Goal: Use online tool/utility: Utilize a website feature to perform a specific function

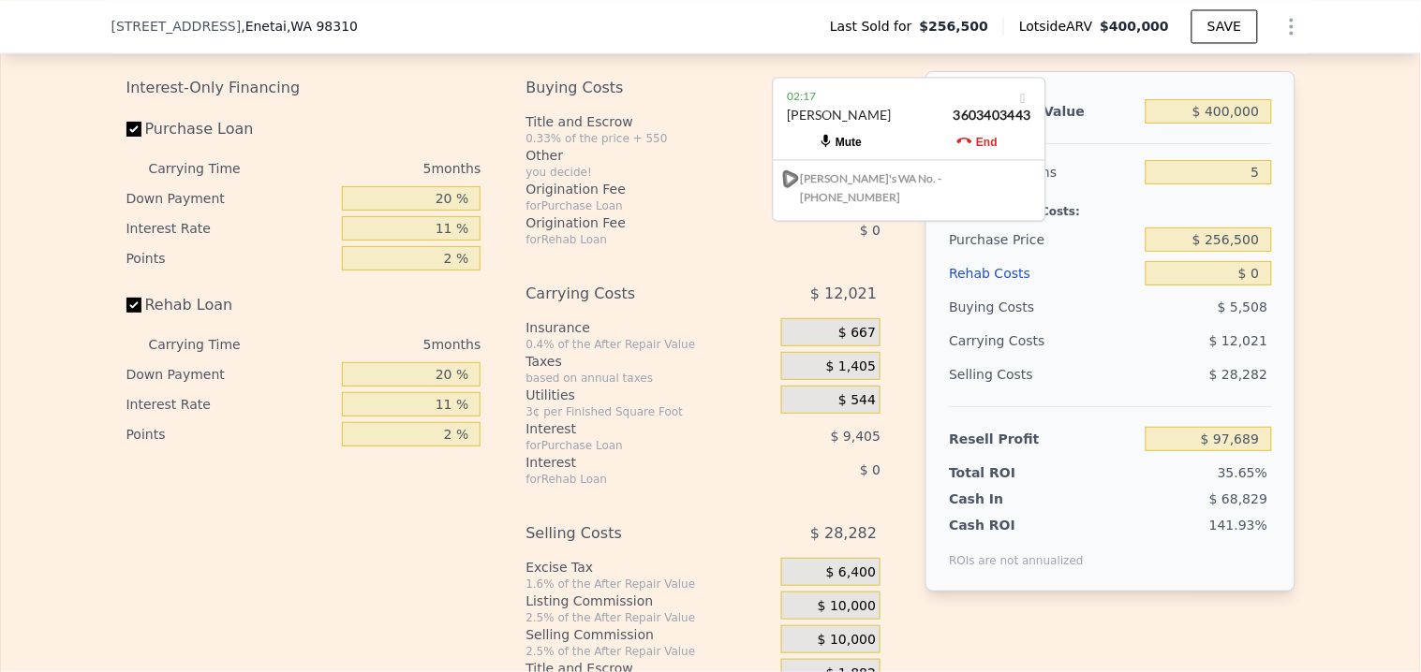
scroll to position [2803, 0]
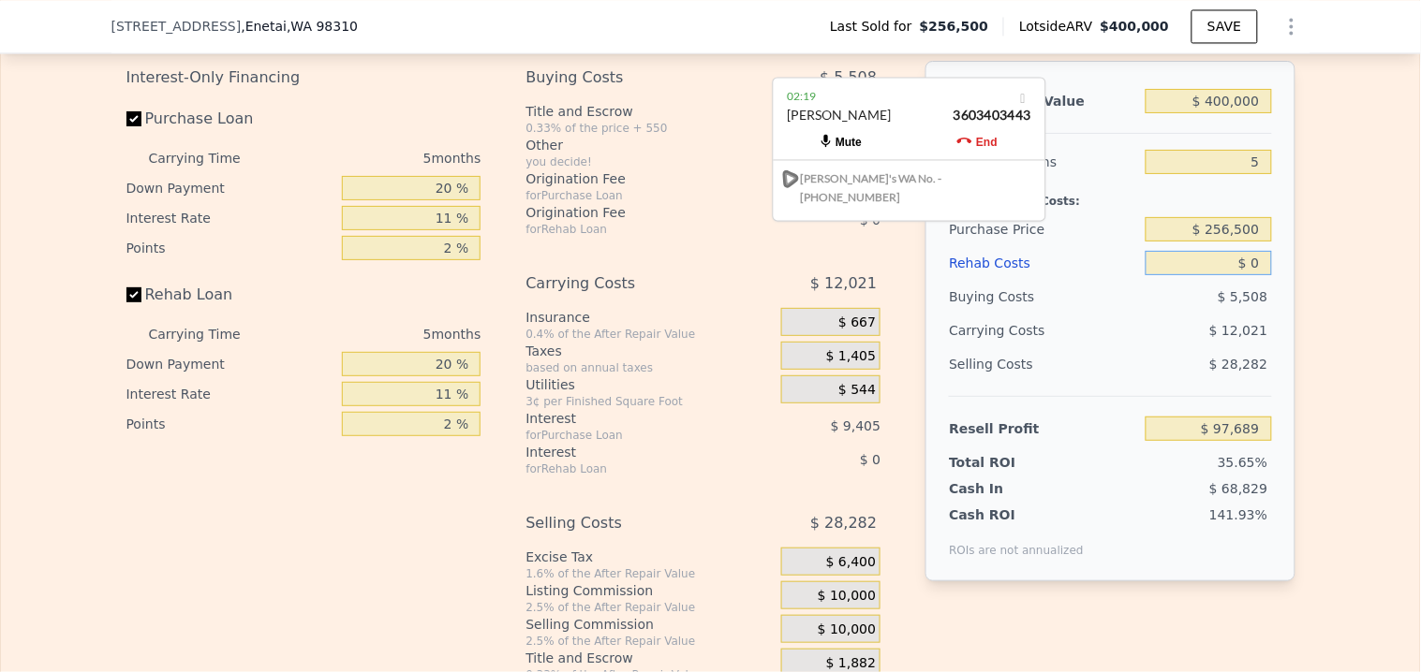
drag, startPoint x: 1249, startPoint y: 302, endPoint x: 1239, endPoint y: 303, distance: 10.3
click at [1239, 275] on input "$ 0" at bounding box center [1208, 263] width 126 height 24
drag, startPoint x: 1253, startPoint y: 303, endPoint x: 1216, endPoint y: 304, distance: 37.5
click at [1216, 275] on input "$ 00000" at bounding box center [1208, 263] width 126 height 24
type input "$ 6"
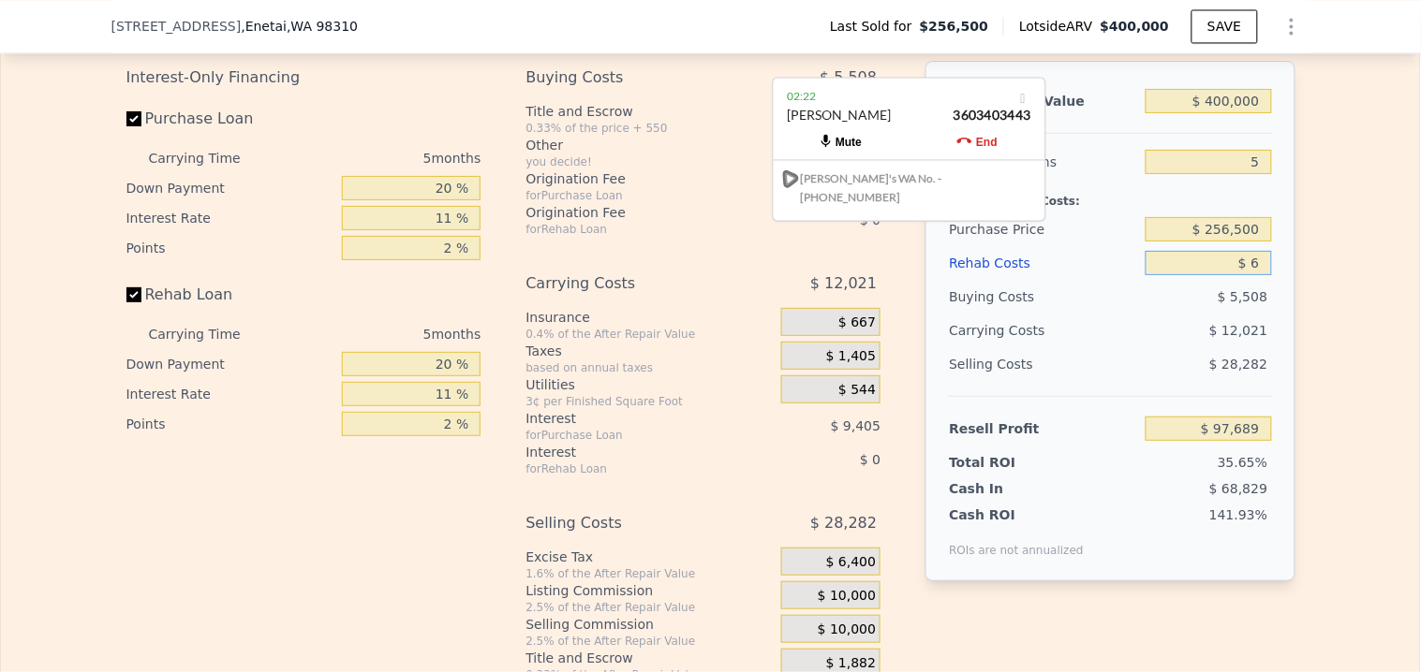
type input "$ 97,683"
type input "$ 60"
type input "$ 97,628"
type input "$ 600"
type input "$ 97,059"
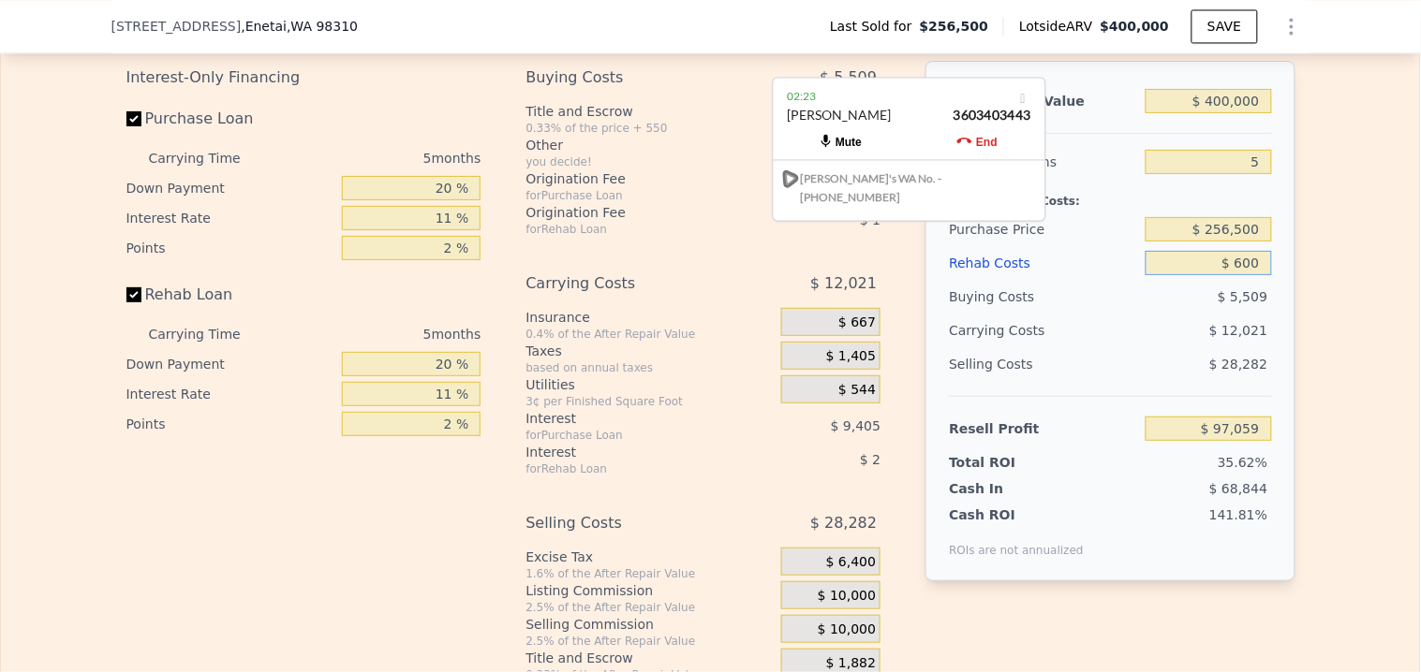
type input "$ 6,000"
type input "$ 91,373"
type input "$ 60,000"
type input "$ 34,529"
click at [1166, 381] on div "$ 28,282" at bounding box center [1208, 364] width 126 height 34
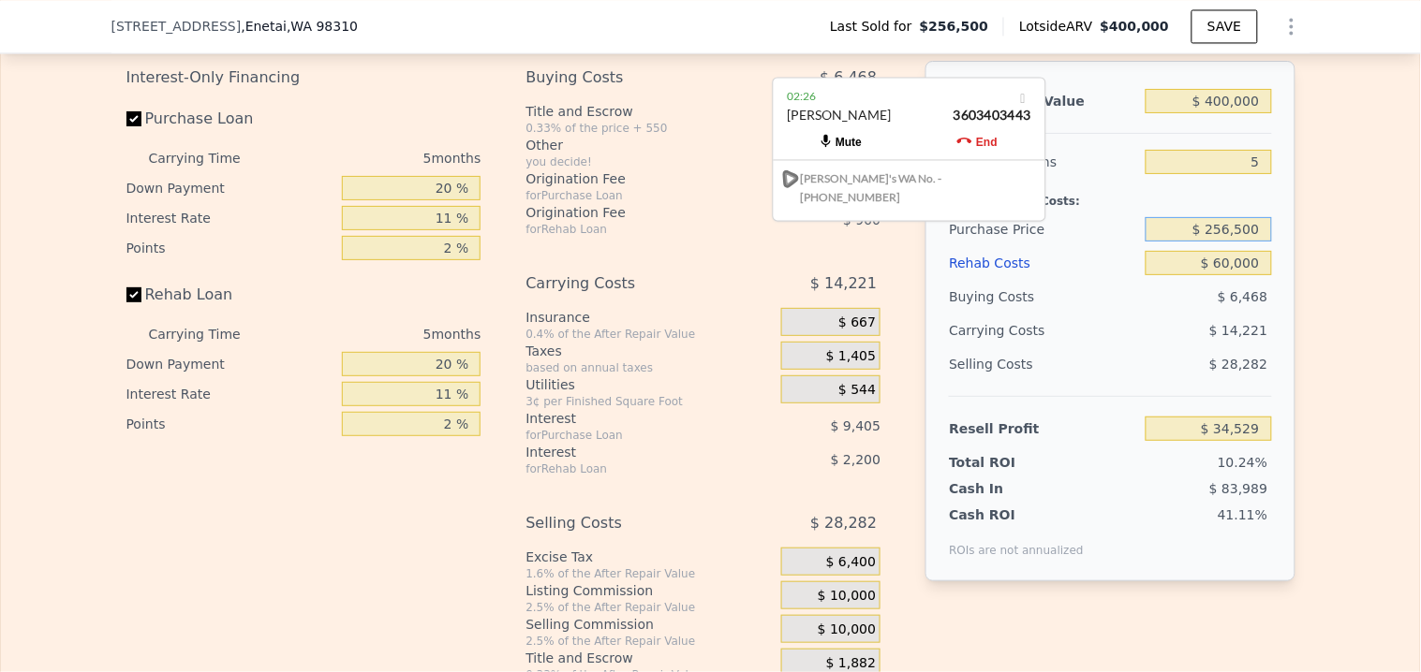
click at [1239, 242] on input "$ 256,500" at bounding box center [1208, 229] width 126 height 24
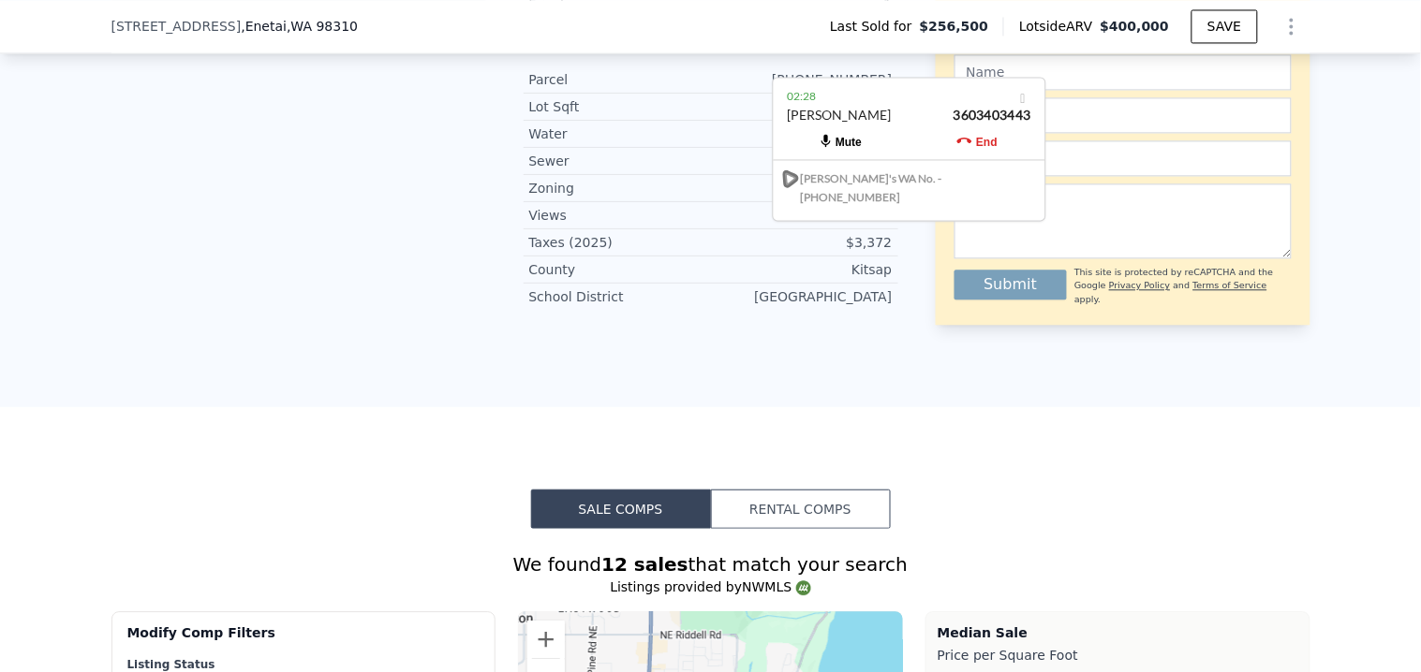
scroll to position [826, 0]
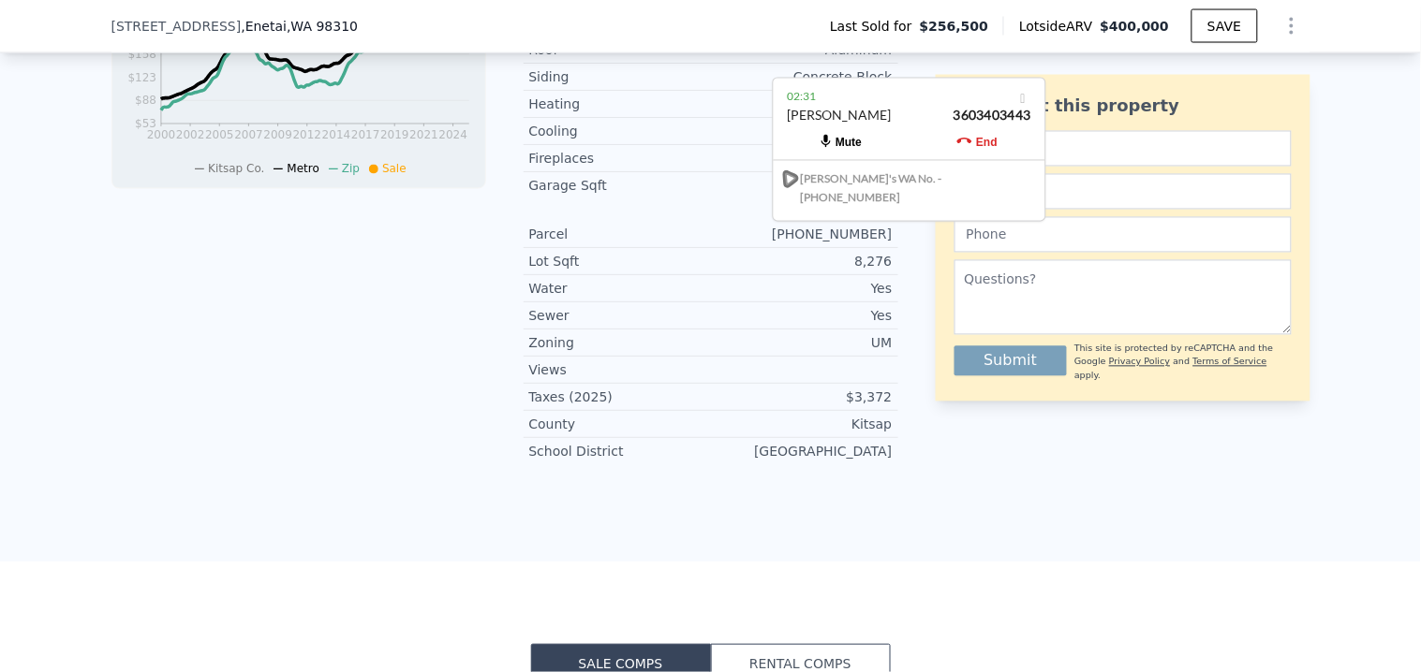
drag, startPoint x: 134, startPoint y: 24, endPoint x: 217, endPoint y: 34, distance: 83.9
click at [217, 34] on div "2121 NE Sylvan Way , Enetai , WA 98310 Last Sold for $256,500 Lotside ARV $400,…" at bounding box center [710, 26] width 1421 height 53
copy span "[STREET_ADDRESS]"
type input "$ 0"
type input "$ 97,689"
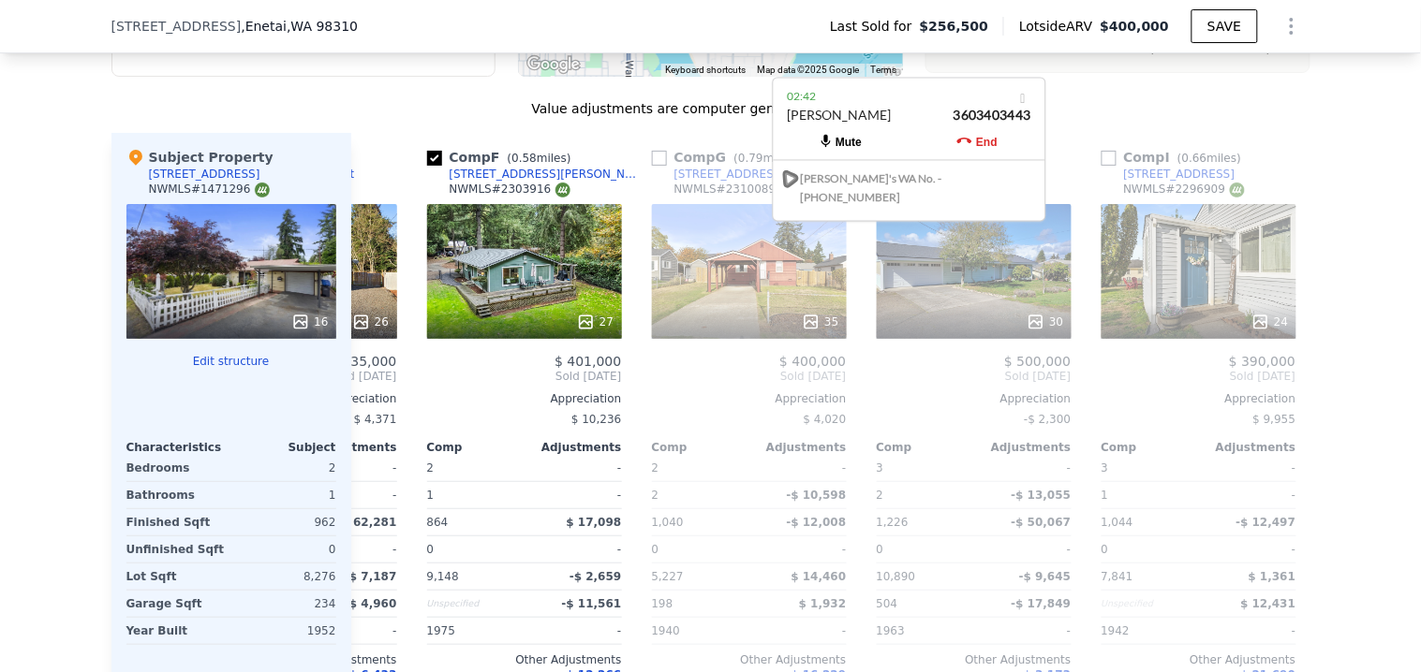
scroll to position [2075, 0]
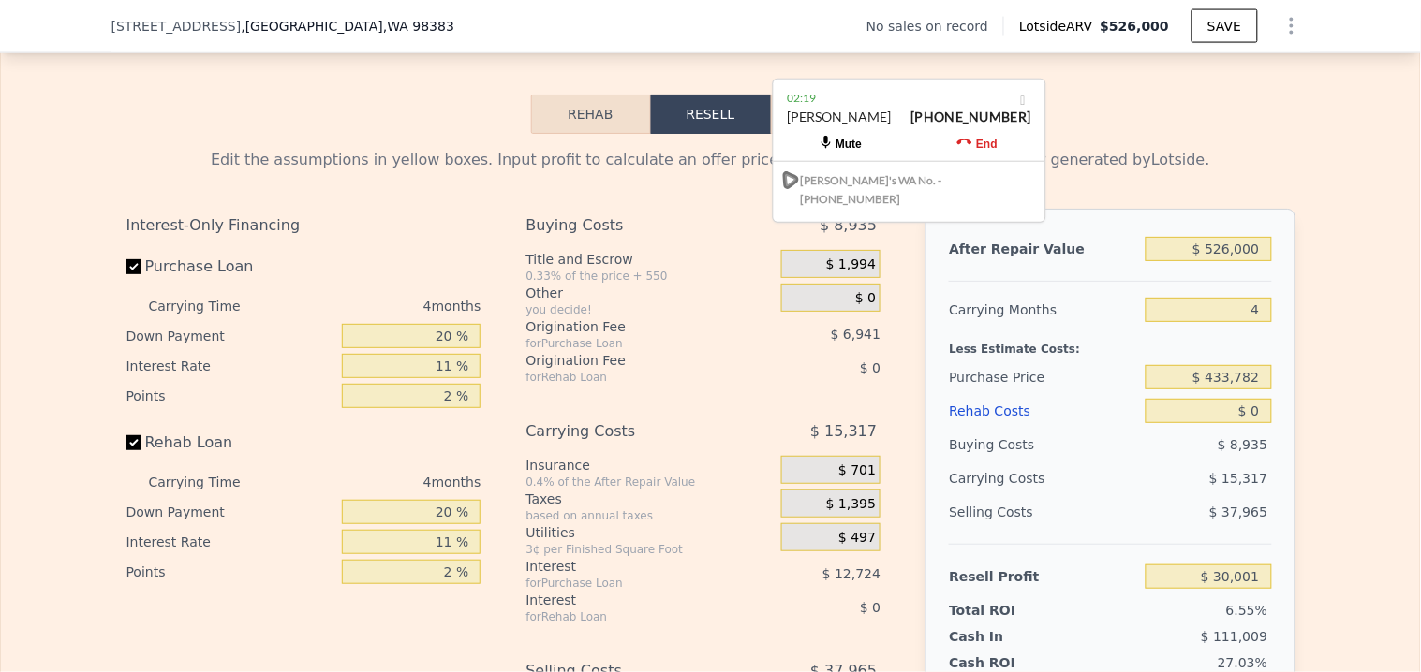
scroll to position [2595, 0]
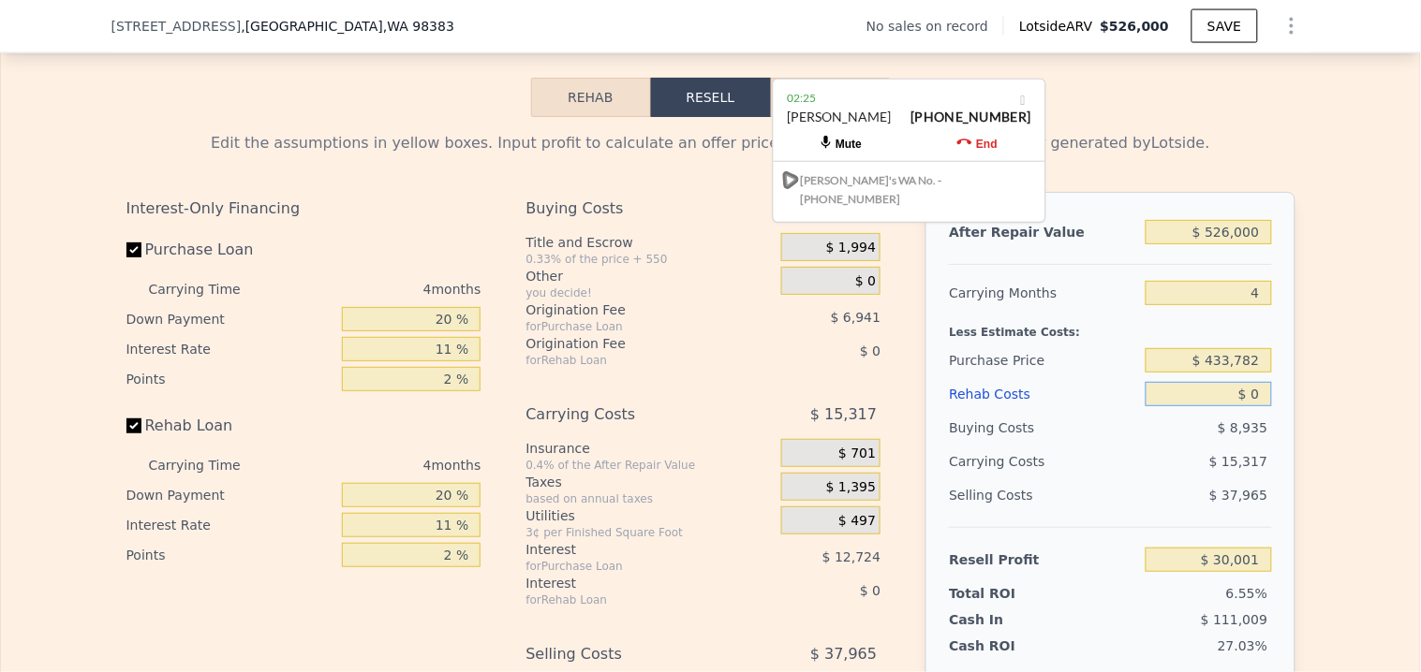
drag, startPoint x: 1257, startPoint y: 422, endPoint x: 1244, endPoint y: 427, distance: 13.9
click at [1244, 406] on input "$ 0" at bounding box center [1208, 394] width 126 height 24
type input "$ 6"
type input "$ 29,995"
type input "$ 60"
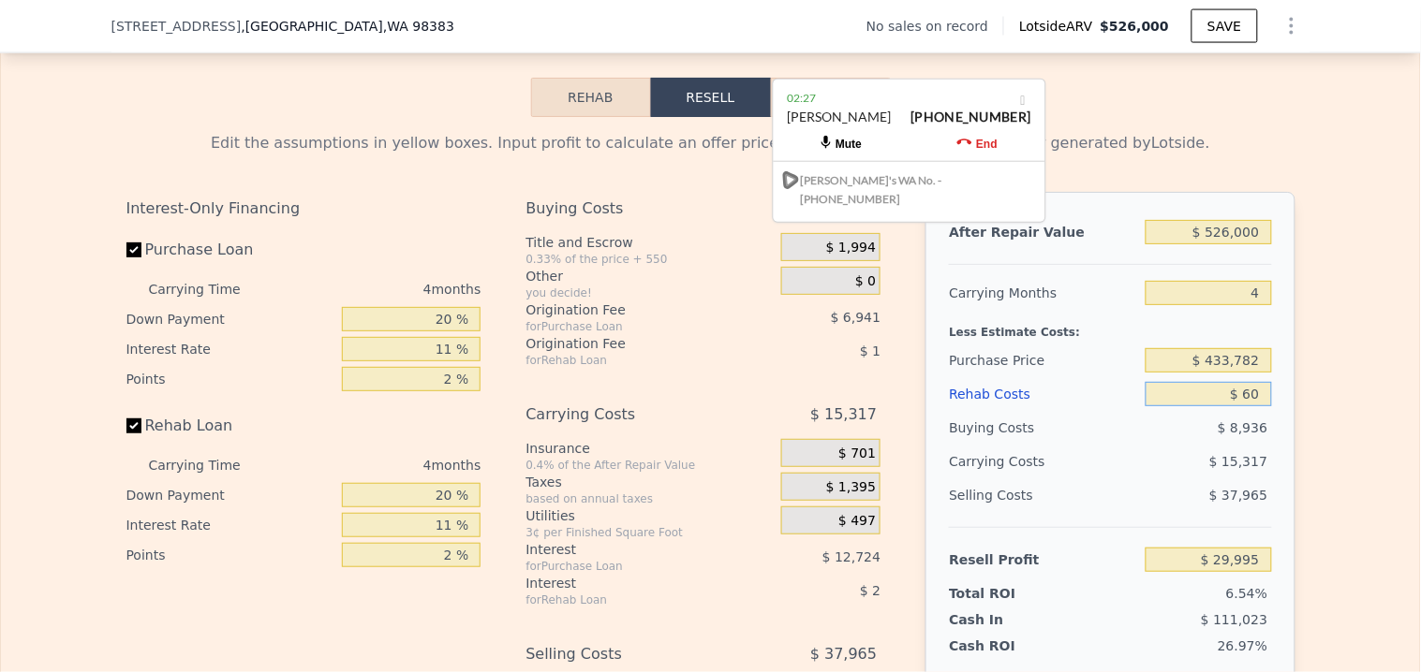
type input "$ 29,940"
type input "$ 600"
type input "$ 29,375"
type input "$ 6,000"
type input "$ 23,729"
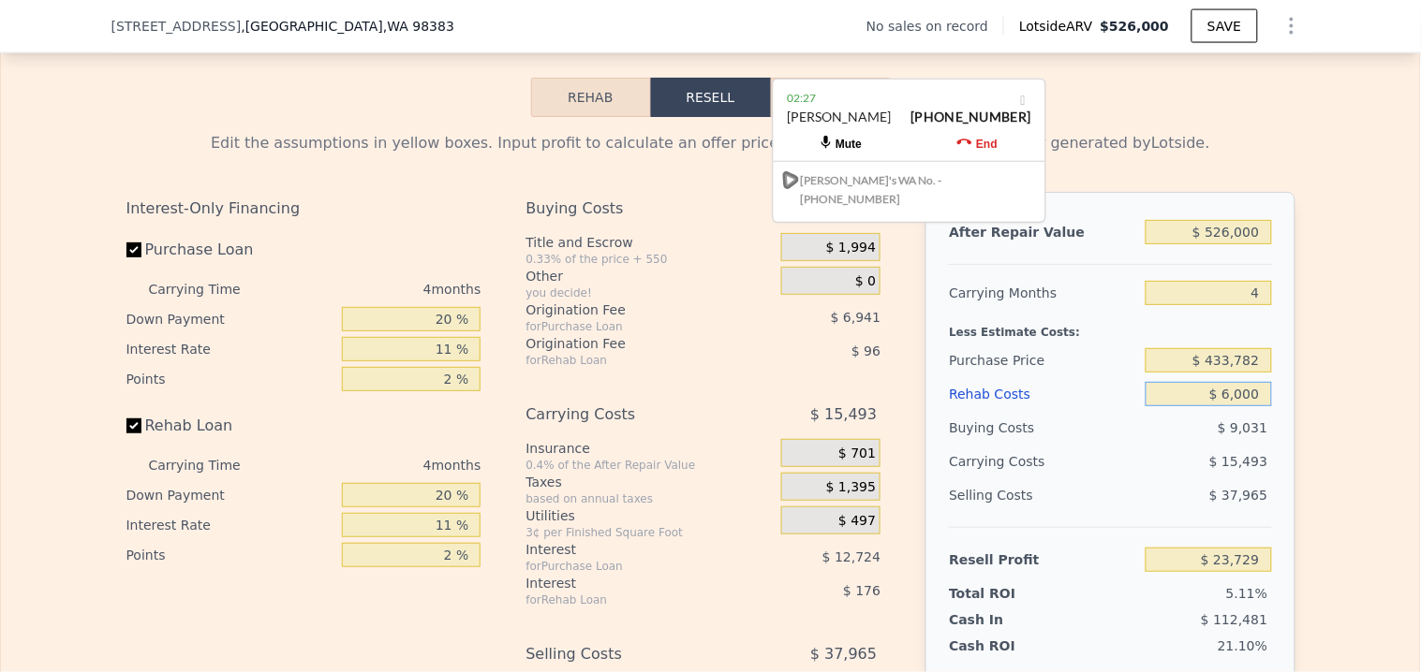
type input "$ 60,000"
type input "-$ 32,719"
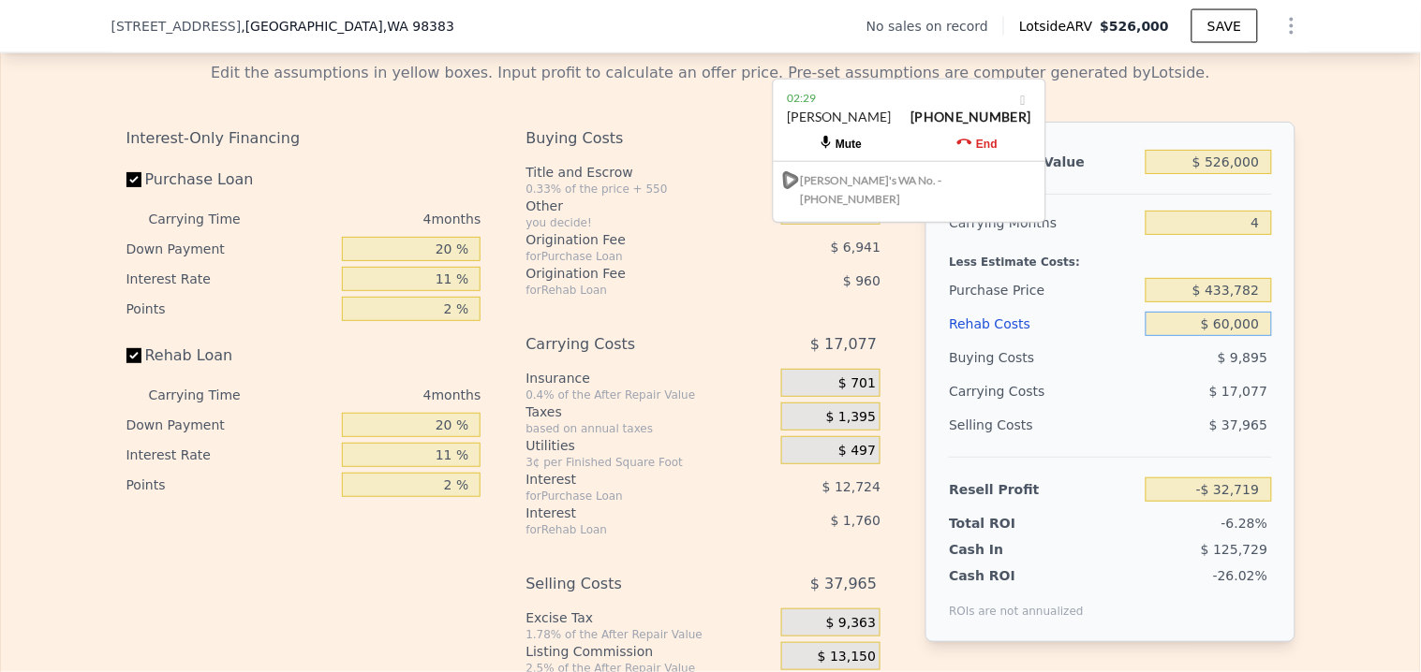
scroll to position [2699, 0]
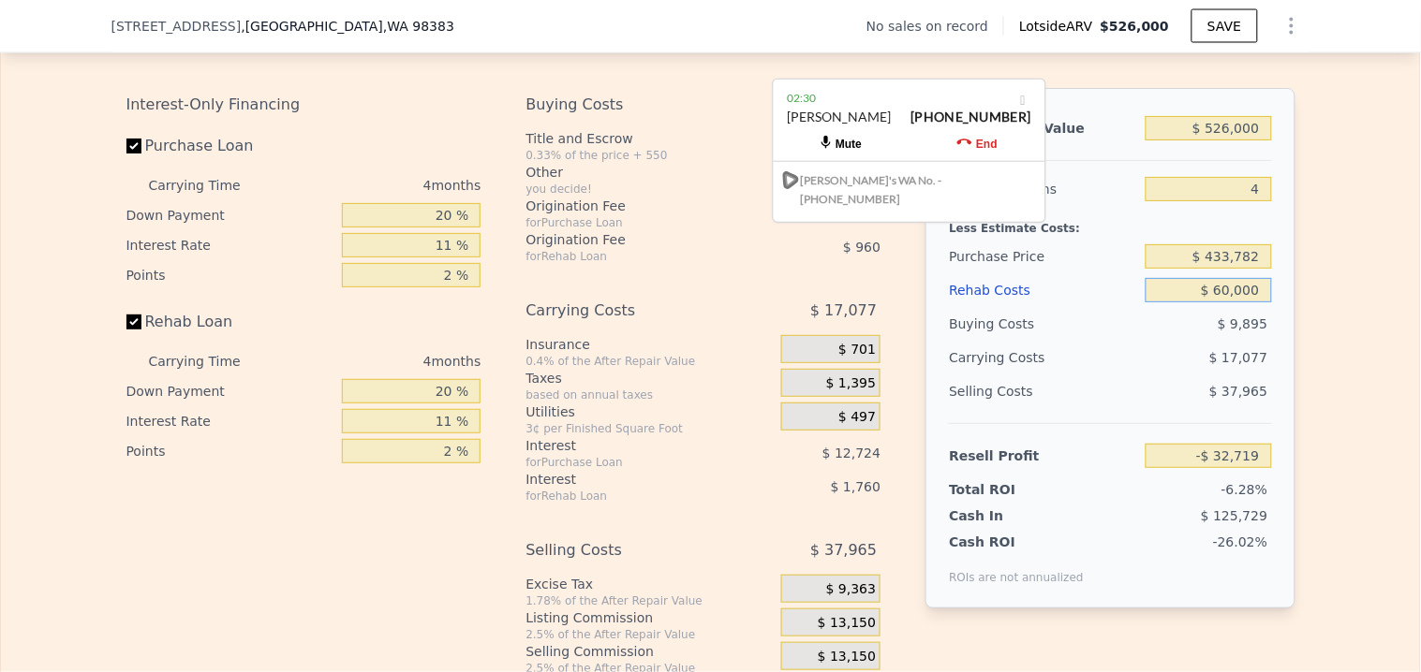
type input "$ 60,000"
drag, startPoint x: 1238, startPoint y: 292, endPoint x: 1206, endPoint y: 295, distance: 32.0
click at [1206, 269] on input "$ 433,782" at bounding box center [1208, 256] width 126 height 24
type input "$ 365,000"
type input "$ 39,409"
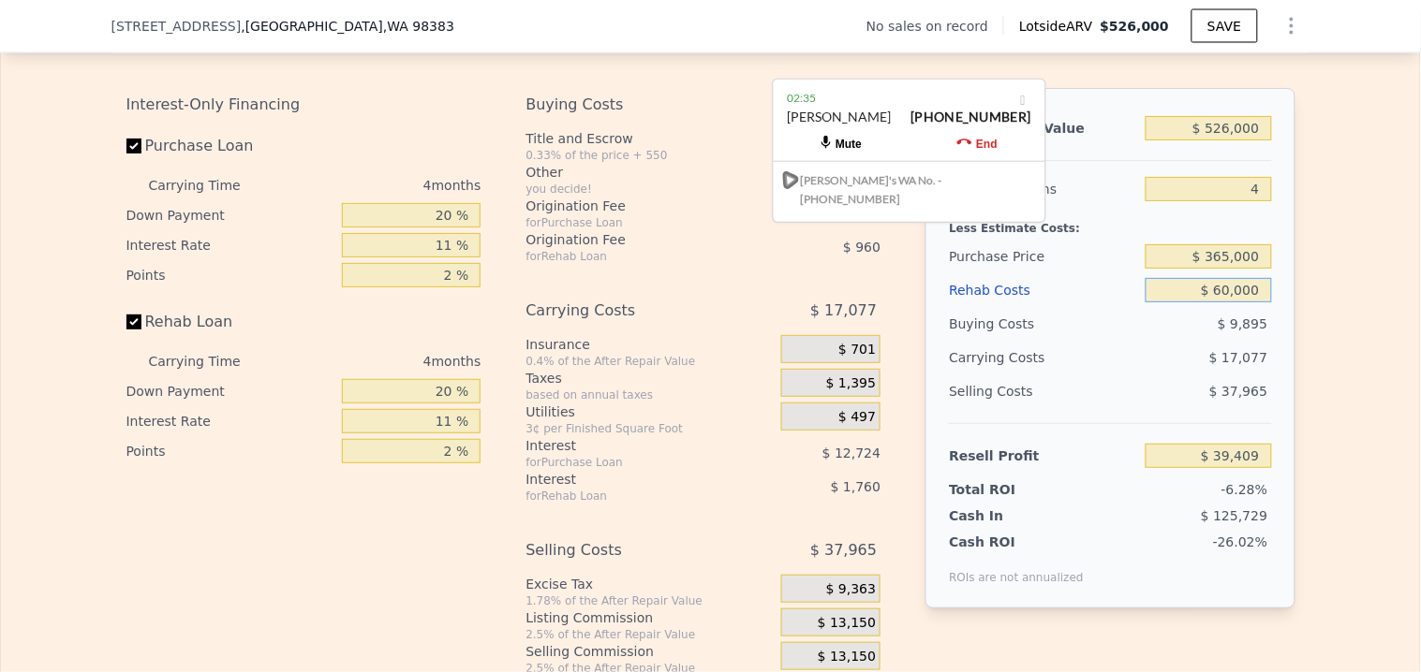
click at [1234, 303] on input "$ 60,000" at bounding box center [1208, 290] width 126 height 24
click at [1258, 303] on input "$ 60,000" at bounding box center [1208, 290] width 126 height 24
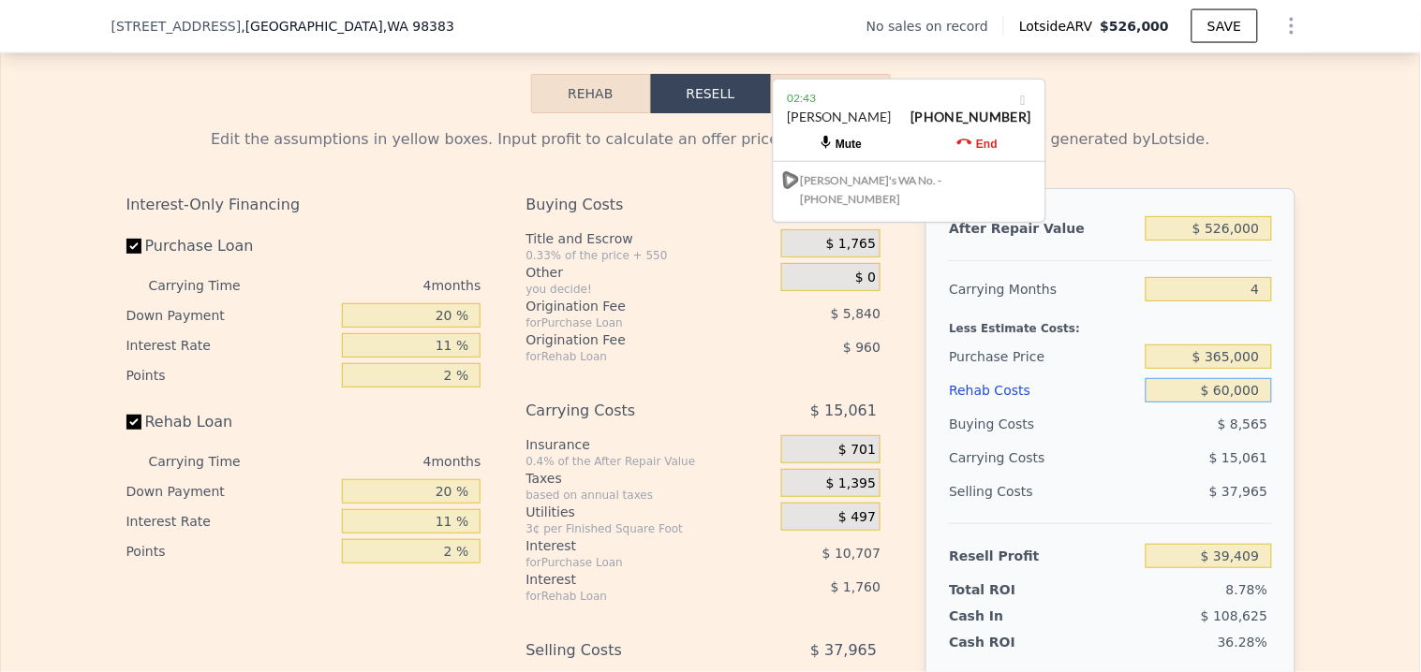
scroll to position [2595, 0]
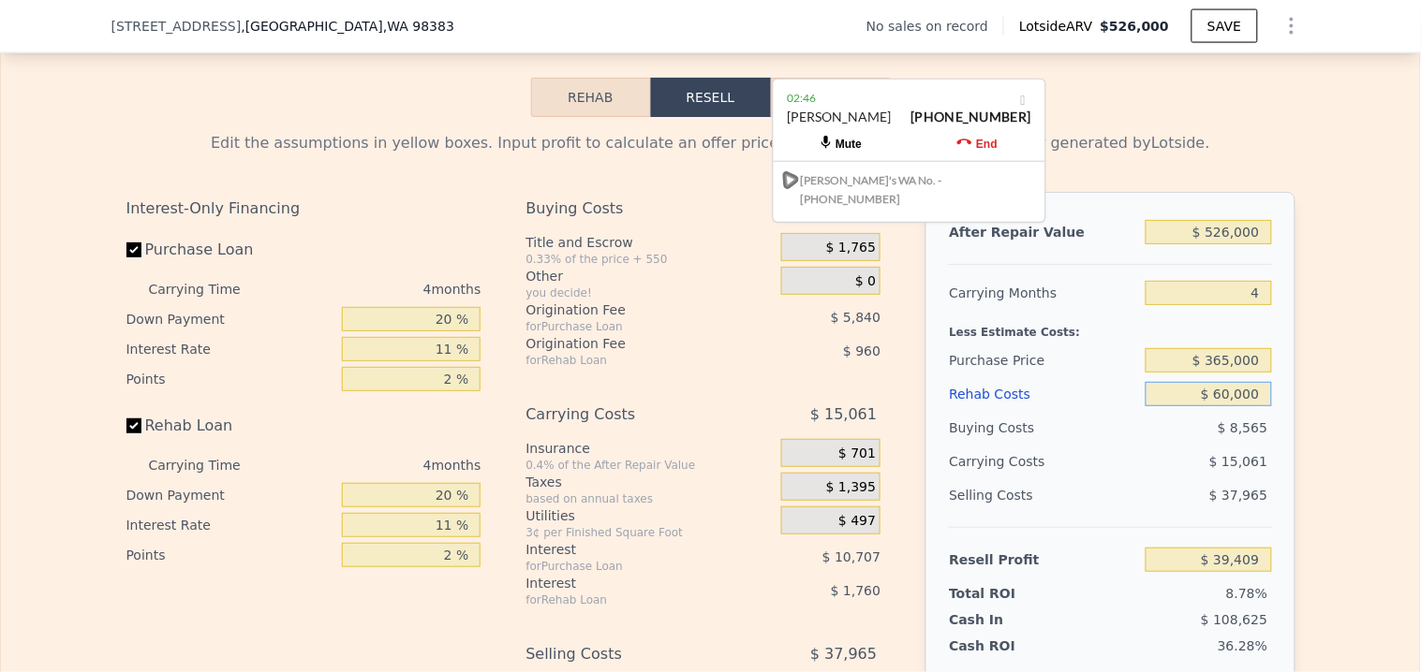
drag, startPoint x: 1255, startPoint y: 425, endPoint x: 1219, endPoint y: 434, distance: 36.6
click at [1219, 406] on input "$ 60,000" at bounding box center [1208, 394] width 126 height 24
type input "$ 0"
type input "$ 30,001"
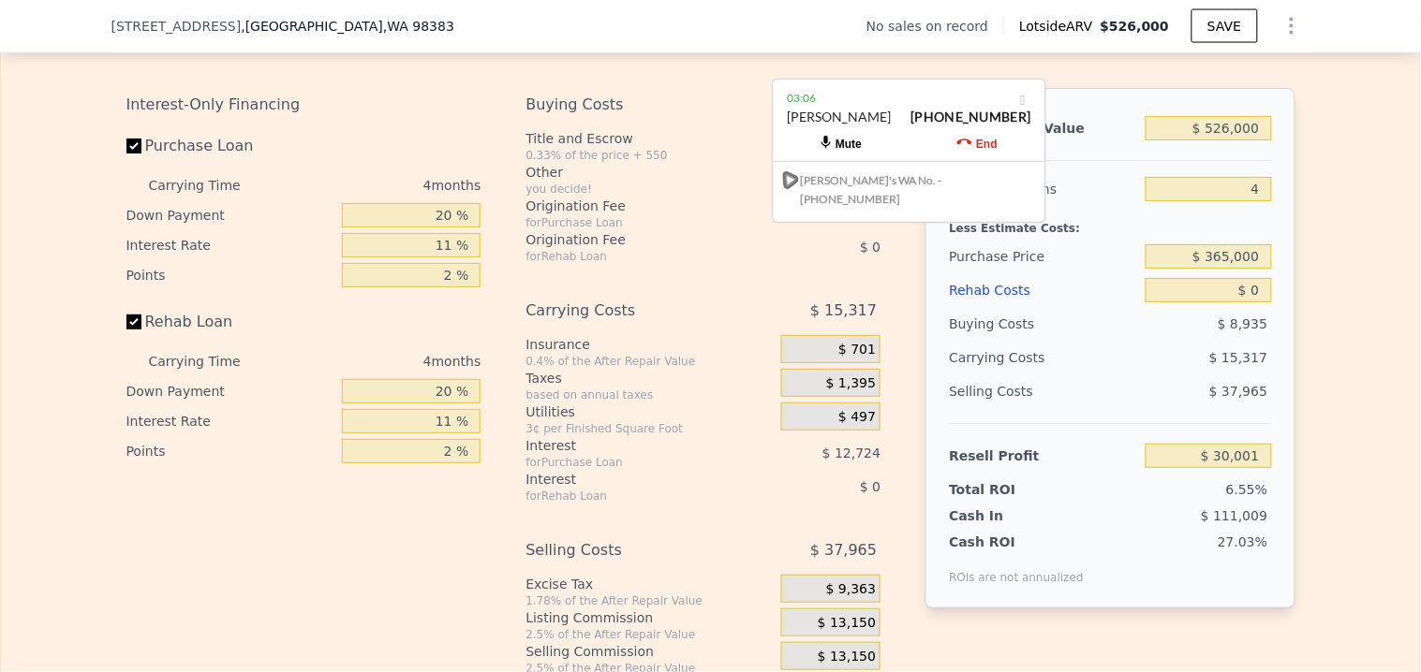
click at [1131, 473] on div "Resell Profit $ 30,001" at bounding box center [1110, 448] width 322 height 50
click at [1181, 468] on input "$ 30,001" at bounding box center [1208, 456] width 126 height 24
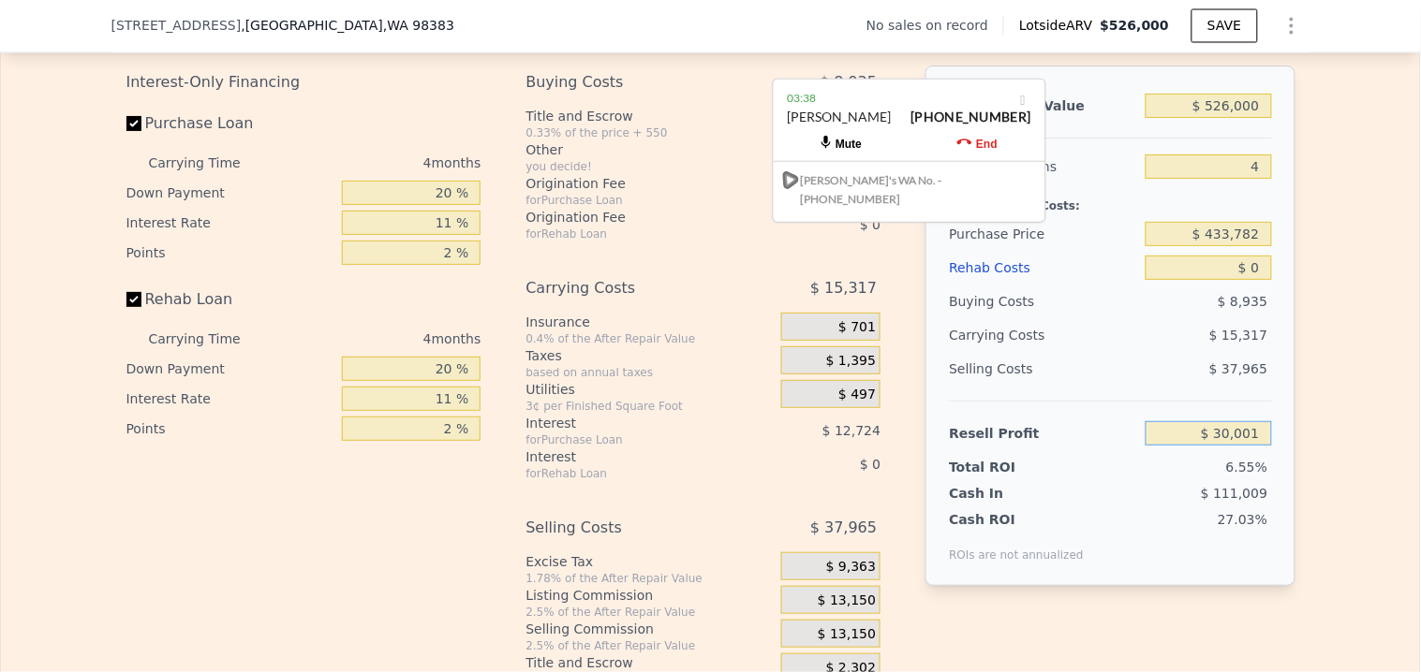
scroll to position [2595, 0]
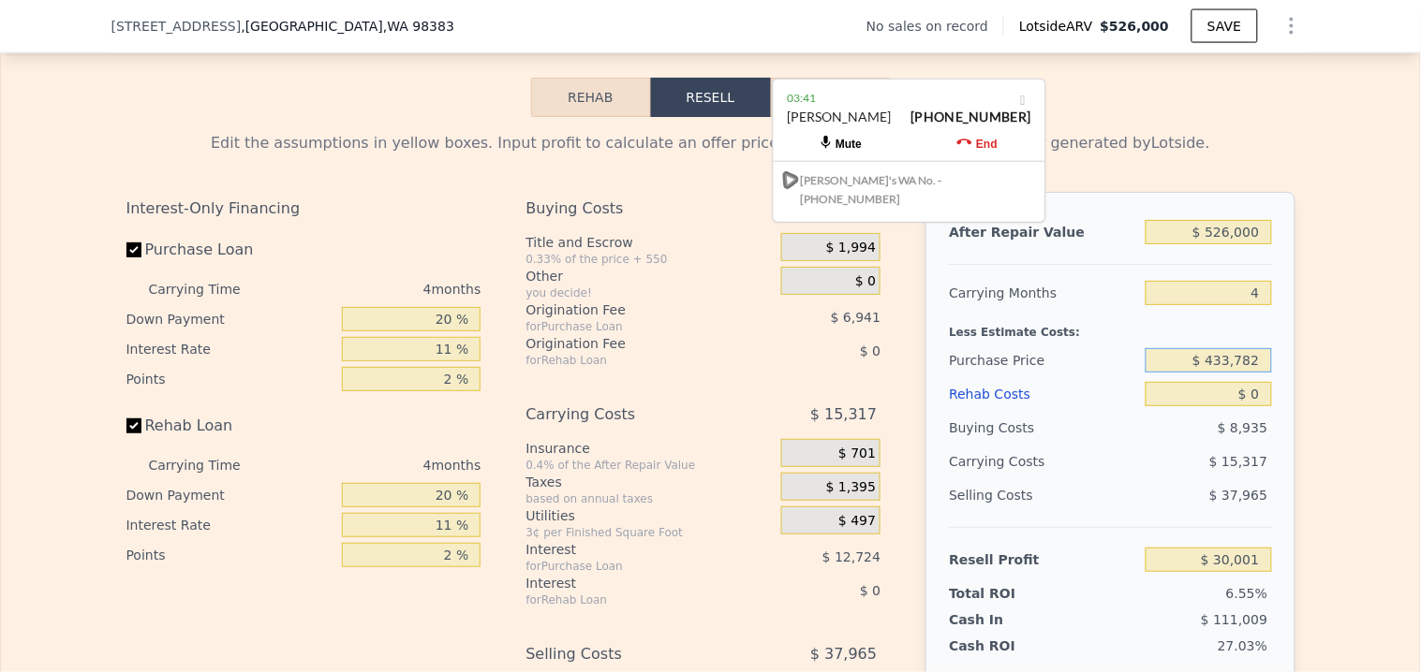
drag, startPoint x: 1255, startPoint y: 390, endPoint x: 1209, endPoint y: 401, distance: 47.3
click at [1209, 373] on input "$ 433,782" at bounding box center [1208, 360] width 126 height 24
type input "$ 350,000"
click at [1208, 406] on input "$ 0" at bounding box center [1208, 394] width 126 height 24
type input "$ 117,858"
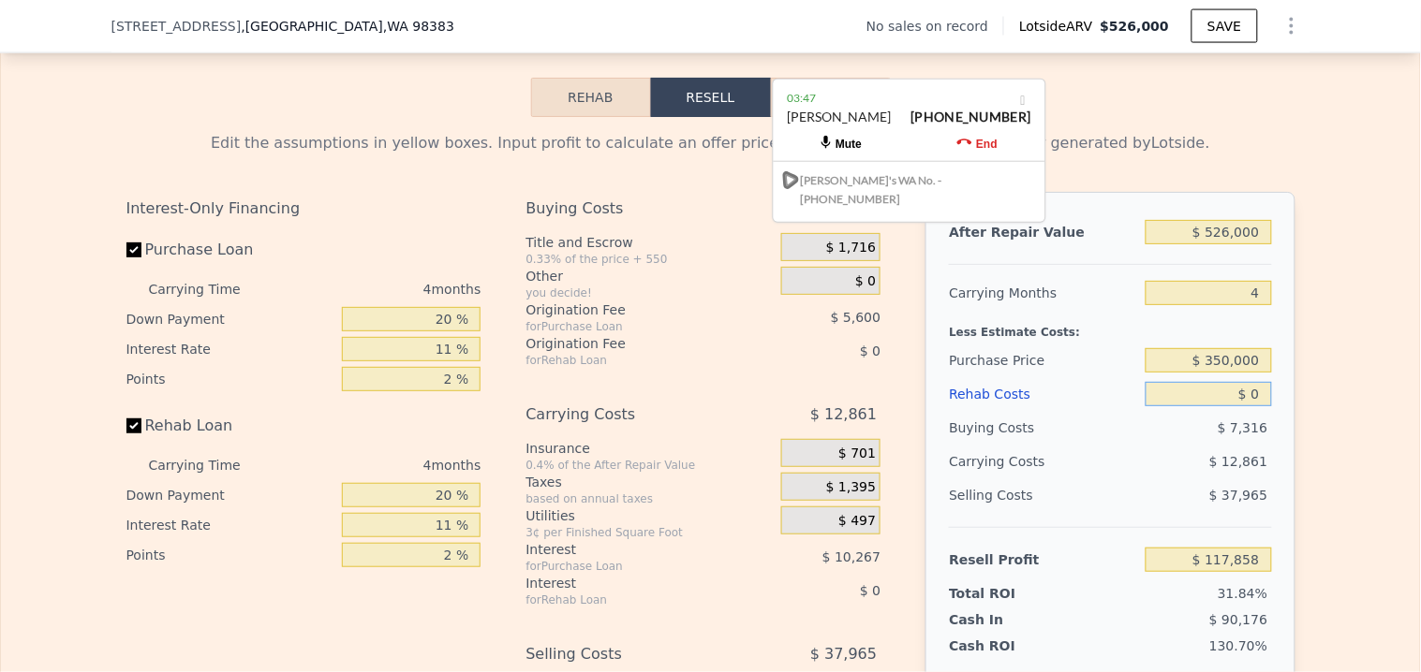
drag, startPoint x: 1252, startPoint y: 429, endPoint x: 1242, endPoint y: 431, distance: 10.5
click at [1242, 406] on input "$ 0" at bounding box center [1208, 394] width 126 height 24
drag, startPoint x: 1252, startPoint y: 429, endPoint x: 1238, endPoint y: 433, distance: 14.5
click at [1238, 406] on input "$ 00" at bounding box center [1208, 394] width 126 height 24
type input "$ 7"
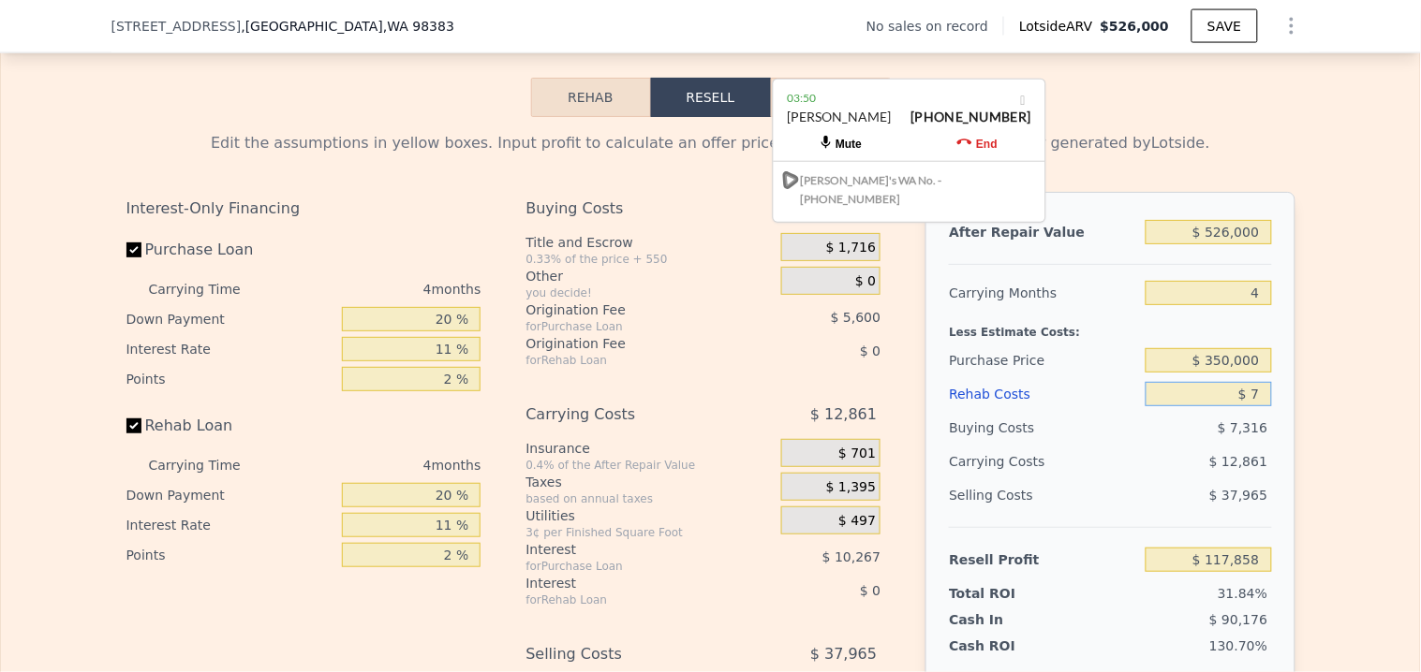
type input "$ 117,851"
type input "$ 70"
type input "$ 117,783"
type input "$ 700"
type input "$ 117,127"
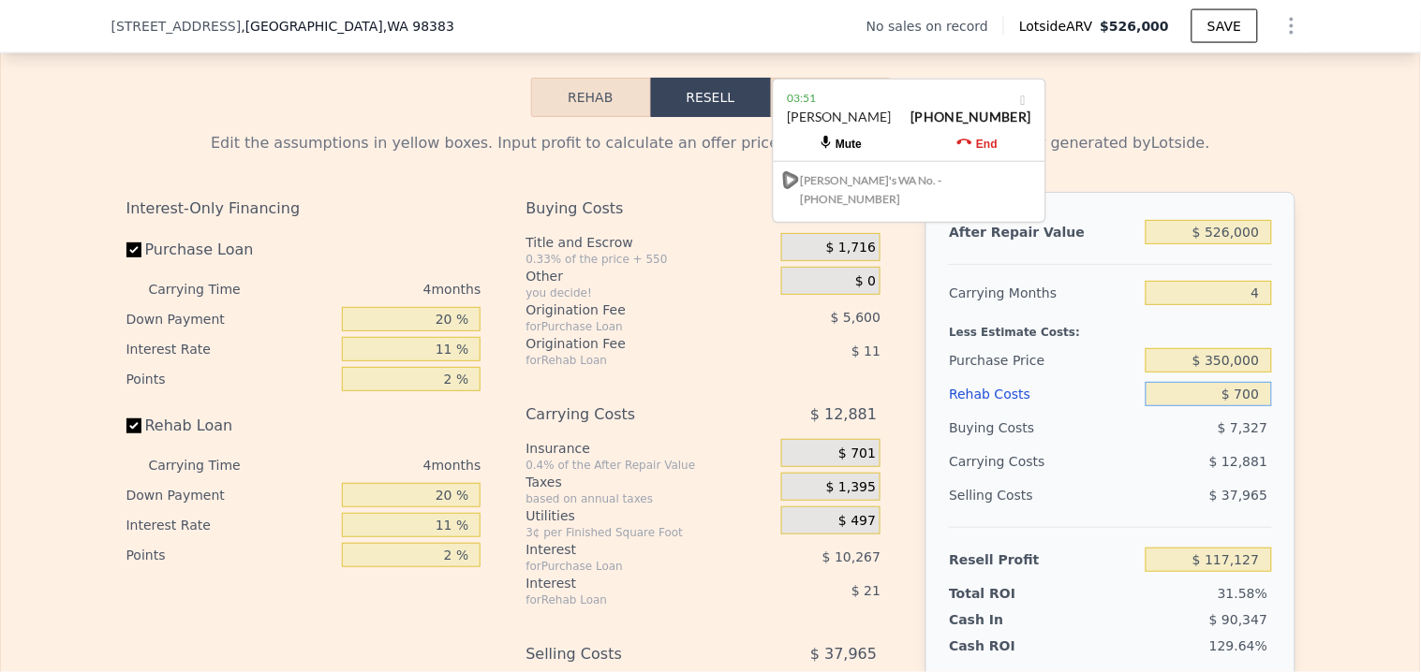
type input "$ 7,000"
type input "$ 110,542"
type input "$ 70,000"
type input "$ 44,686"
click at [1248, 373] on input "$ 350,000" at bounding box center [1208, 360] width 126 height 24
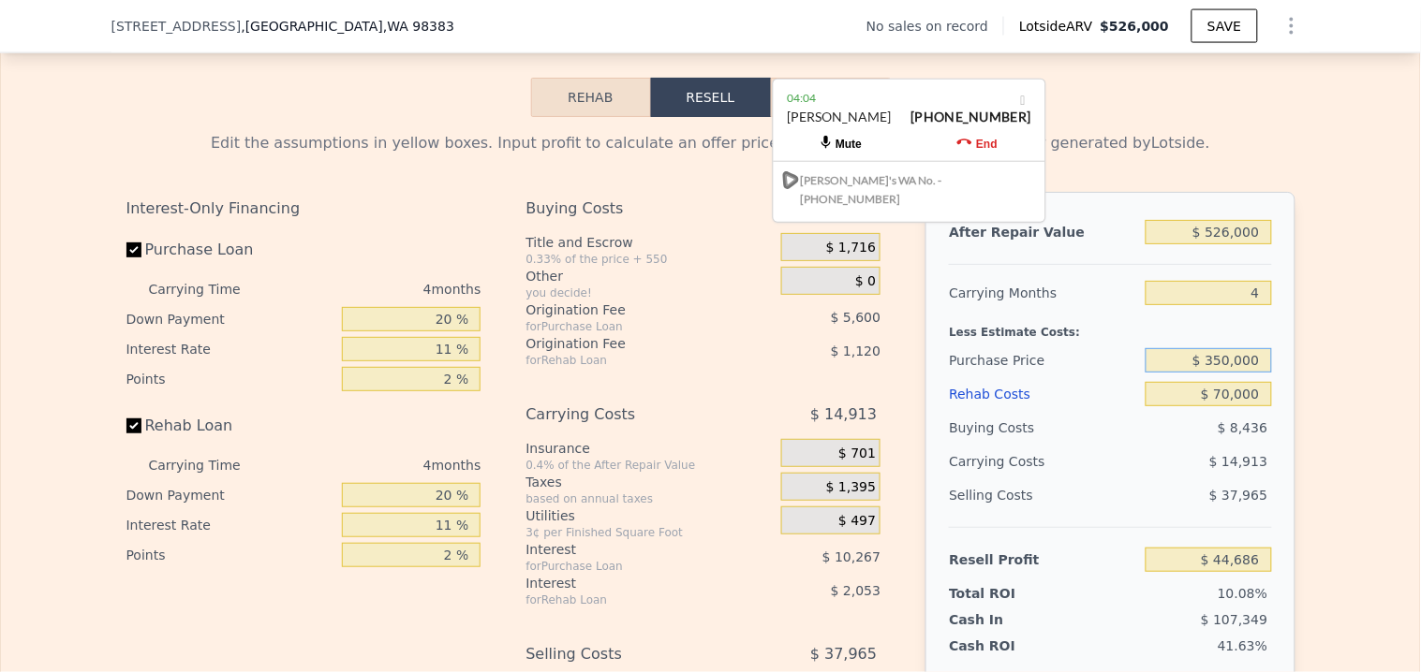
scroll to position [2699, 0]
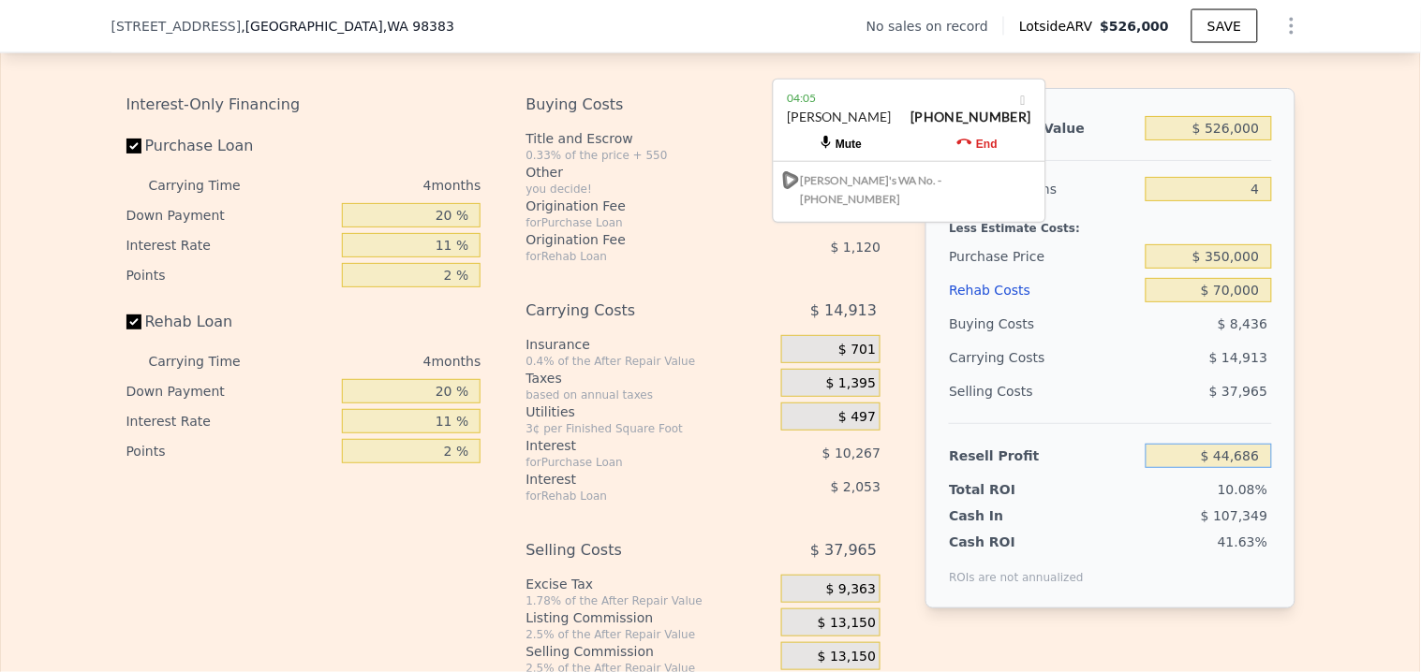
click at [1242, 468] on input "$ 44,686" at bounding box center [1208, 456] width 126 height 24
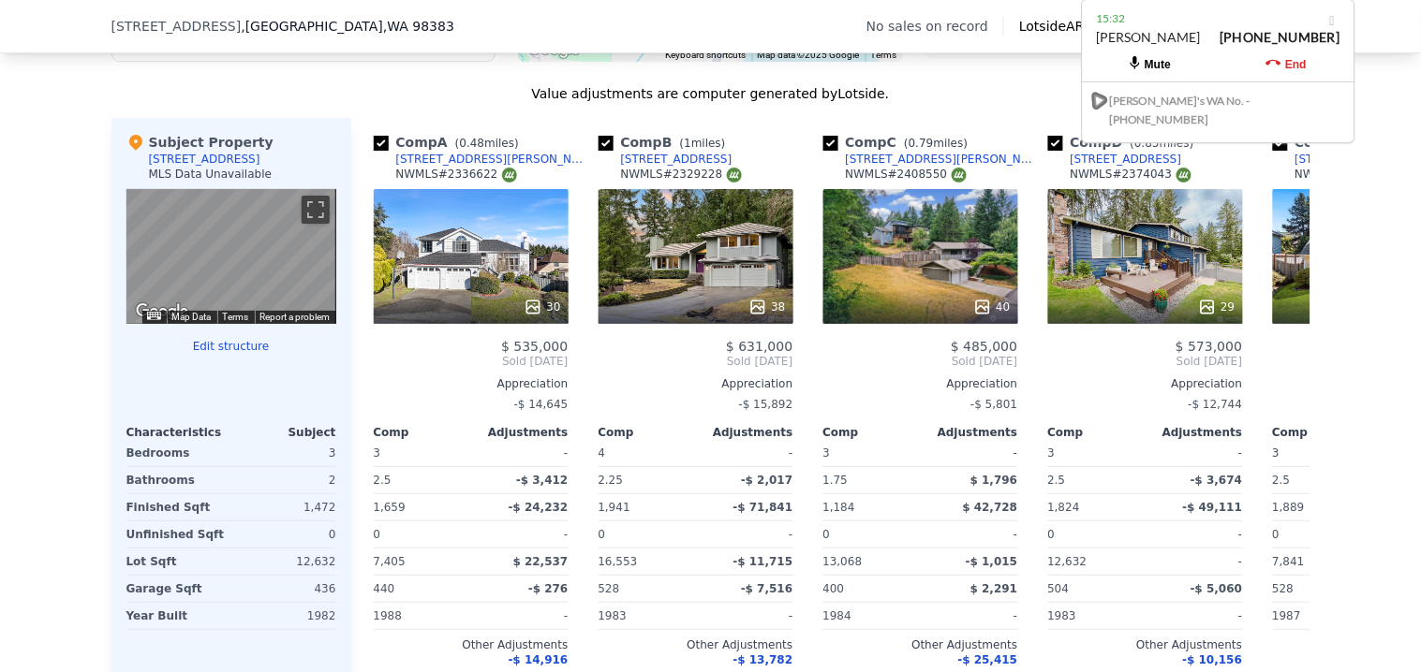
scroll to position [1961, 0]
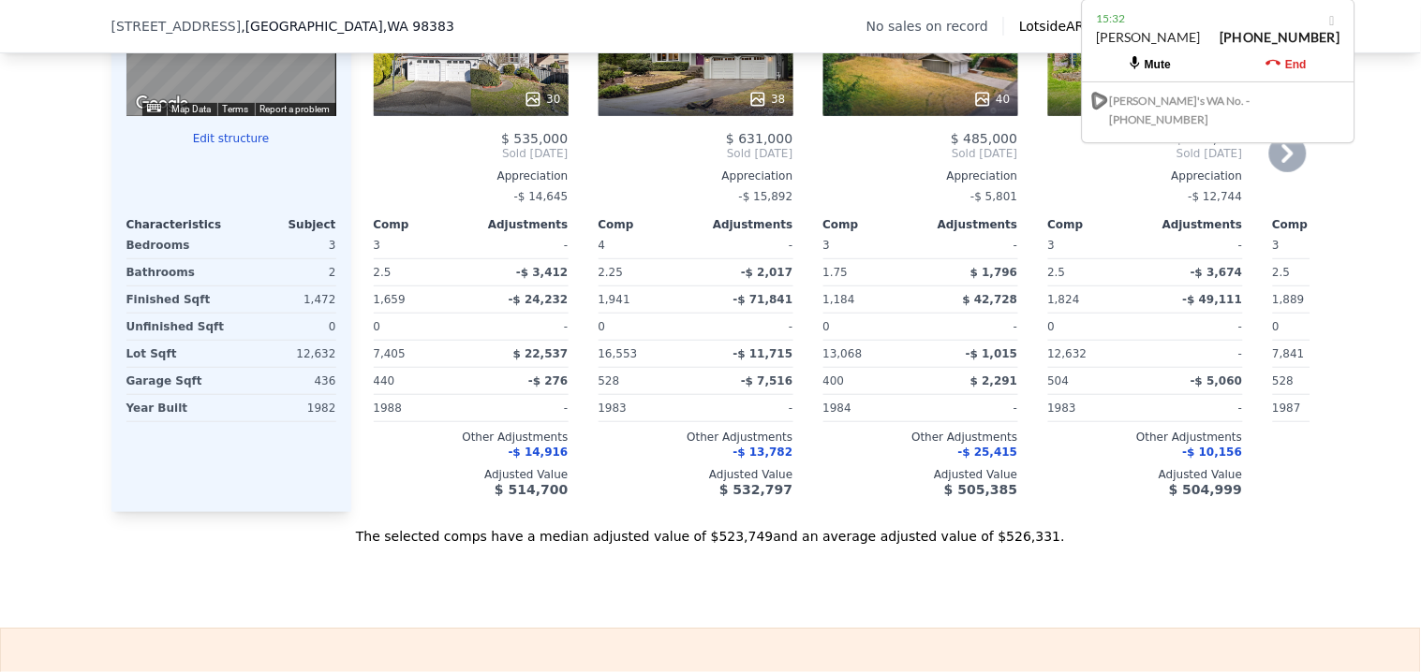
type input "$ 0"
type input "$ 30,001"
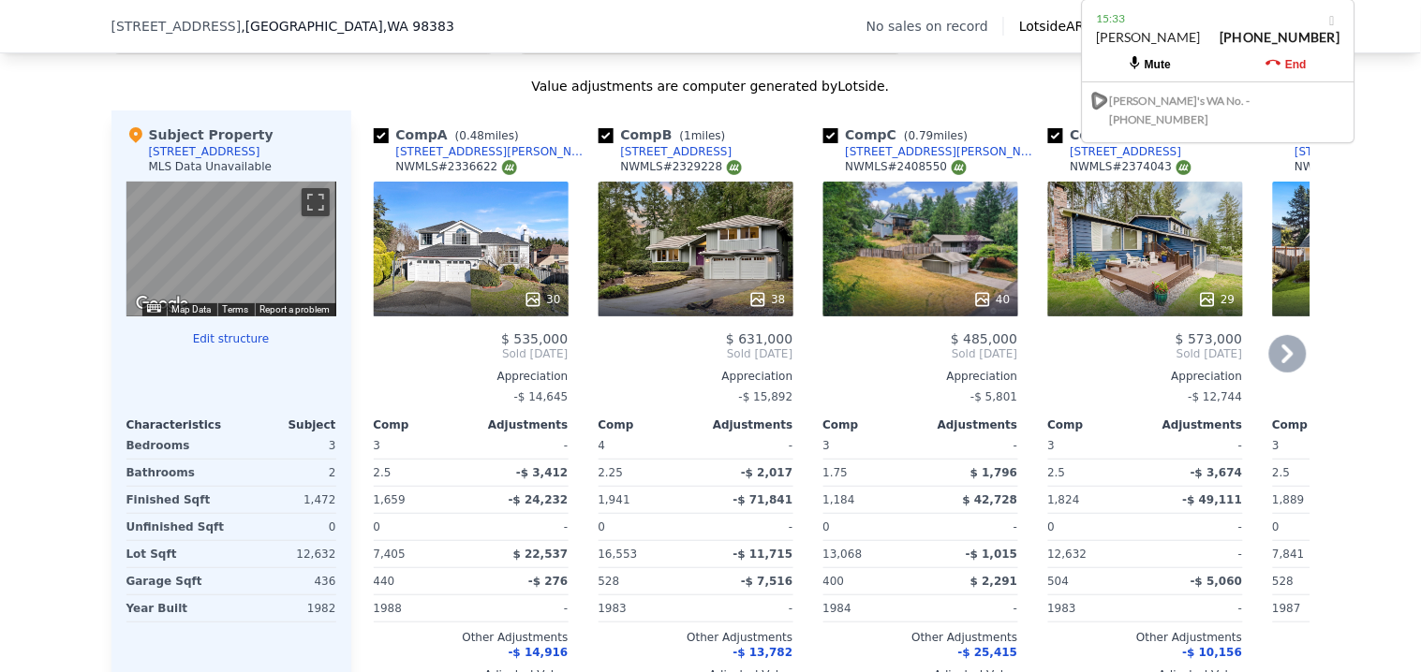
scroll to position [1753, 0]
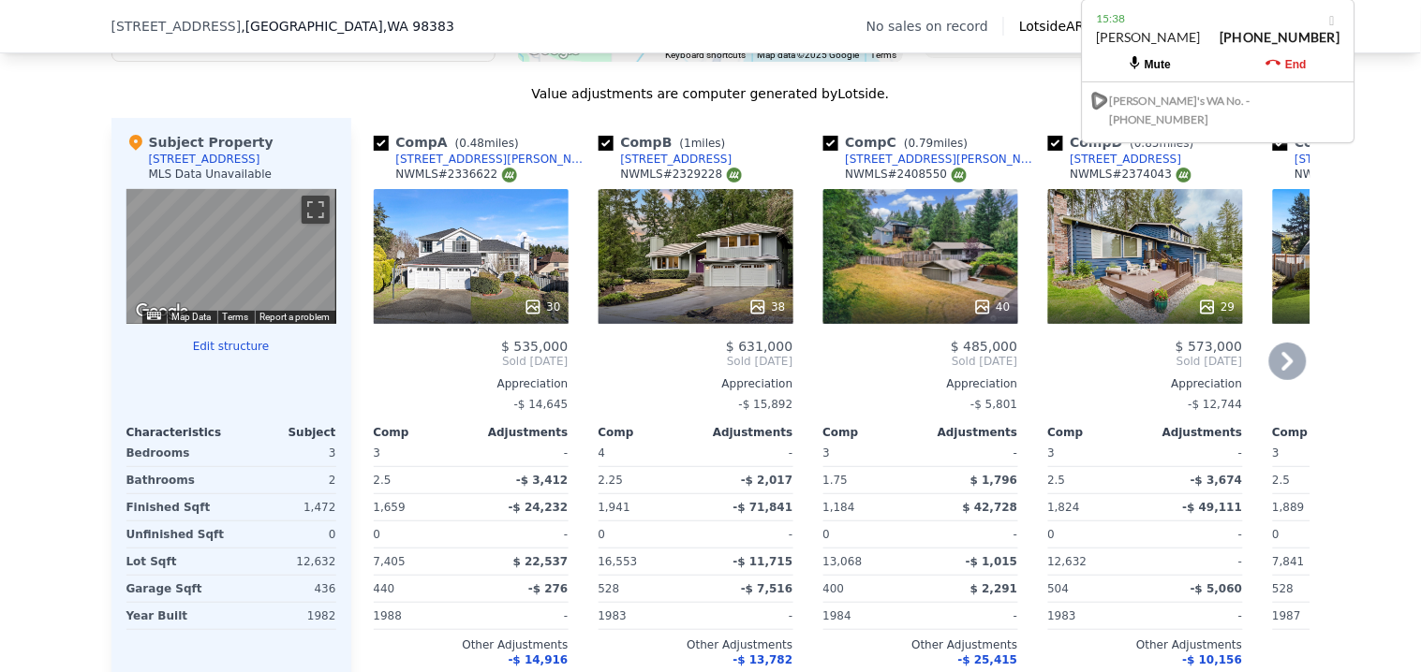
click at [456, 317] on div "30" at bounding box center [471, 307] width 179 height 19
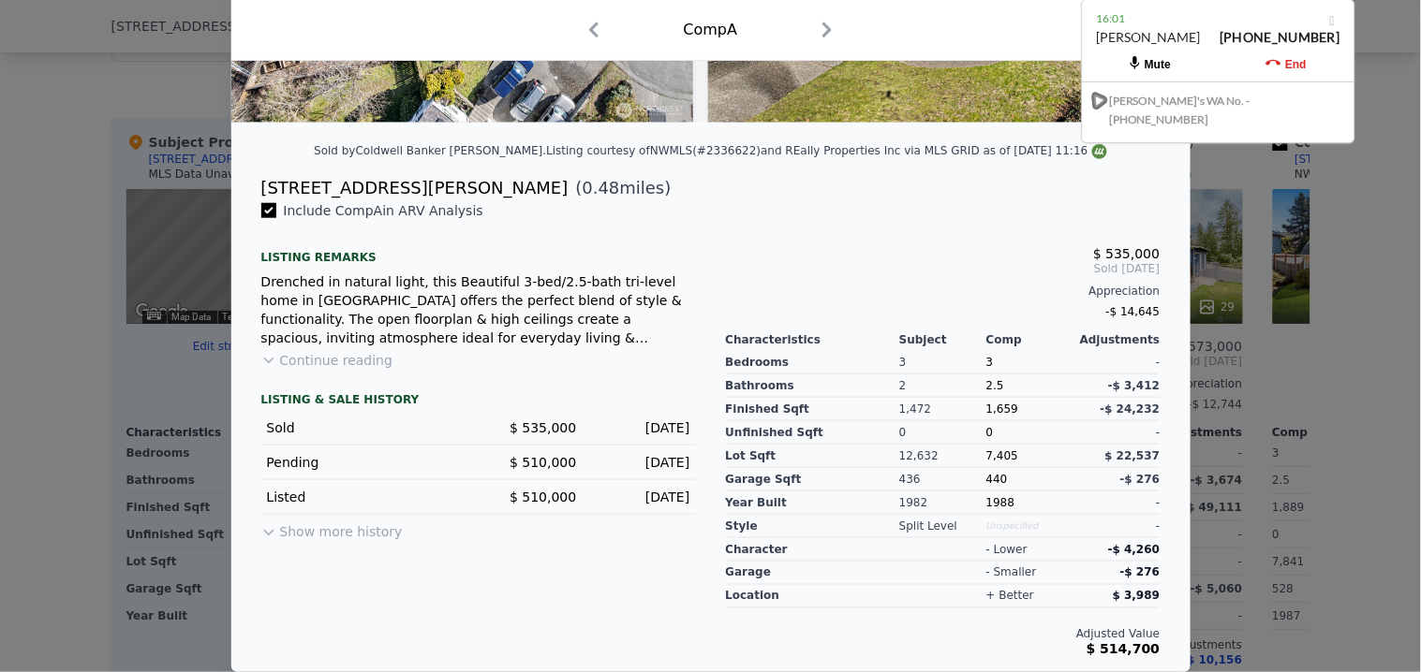
scroll to position [61, 0]
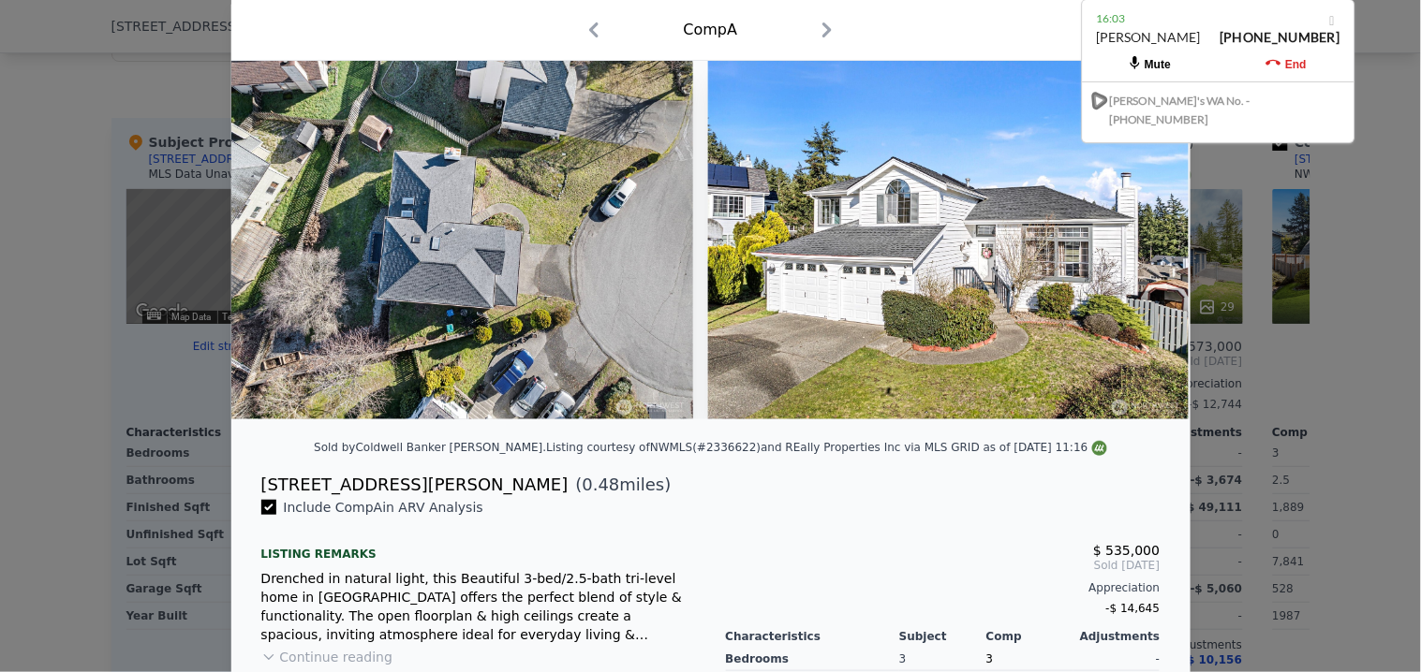
click at [53, 412] on div at bounding box center [710, 336] width 1421 height 672
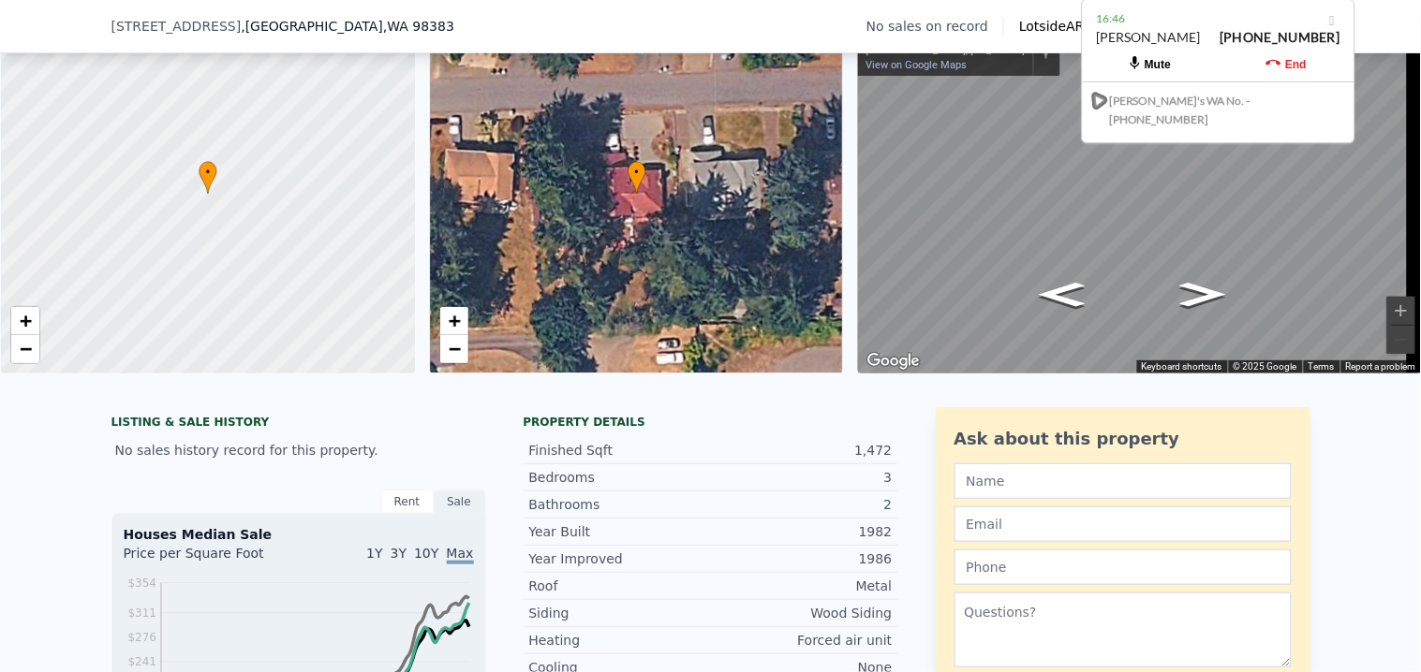
scroll to position [6, 0]
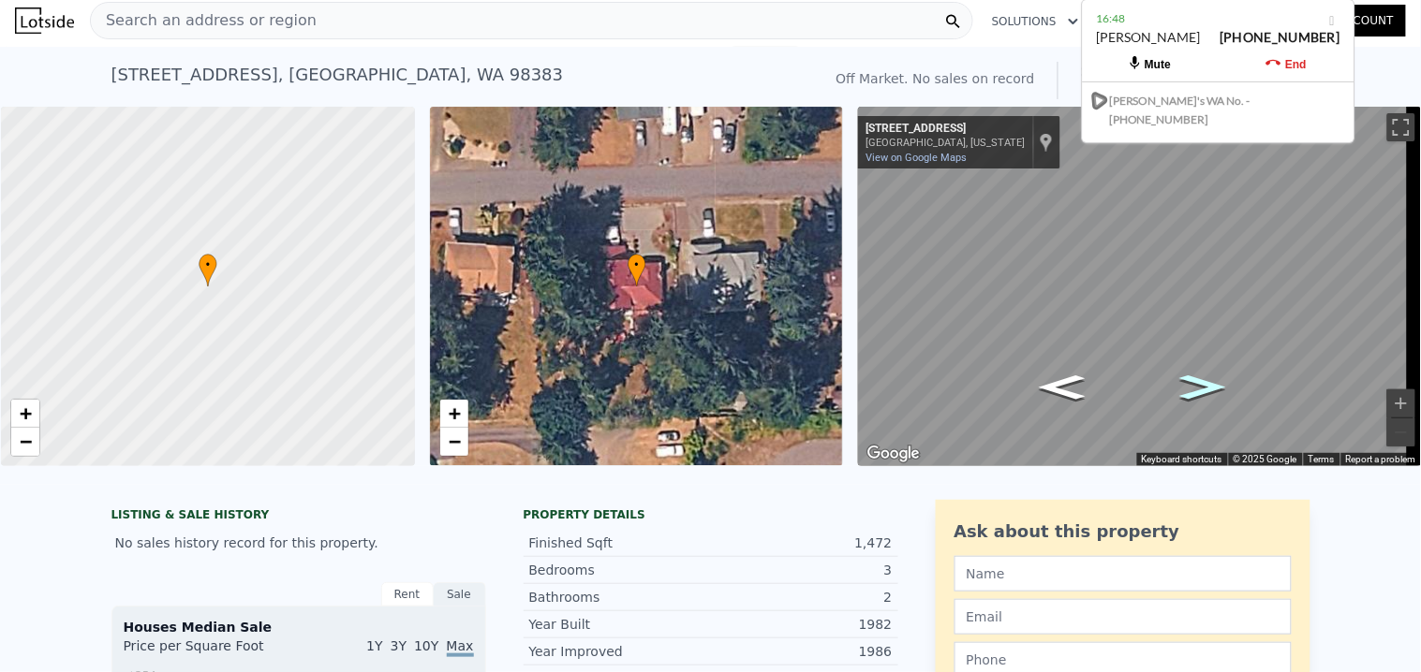
click at [1202, 385] on icon "Go West, NW Highland Ct" at bounding box center [1202, 388] width 84 height 36
click at [1190, 382] on icon "Go West, NW Highland Ct" at bounding box center [1202, 388] width 84 height 36
click at [1079, 397] on icon "Go East, NW Highland Ct" at bounding box center [1062, 388] width 84 height 36
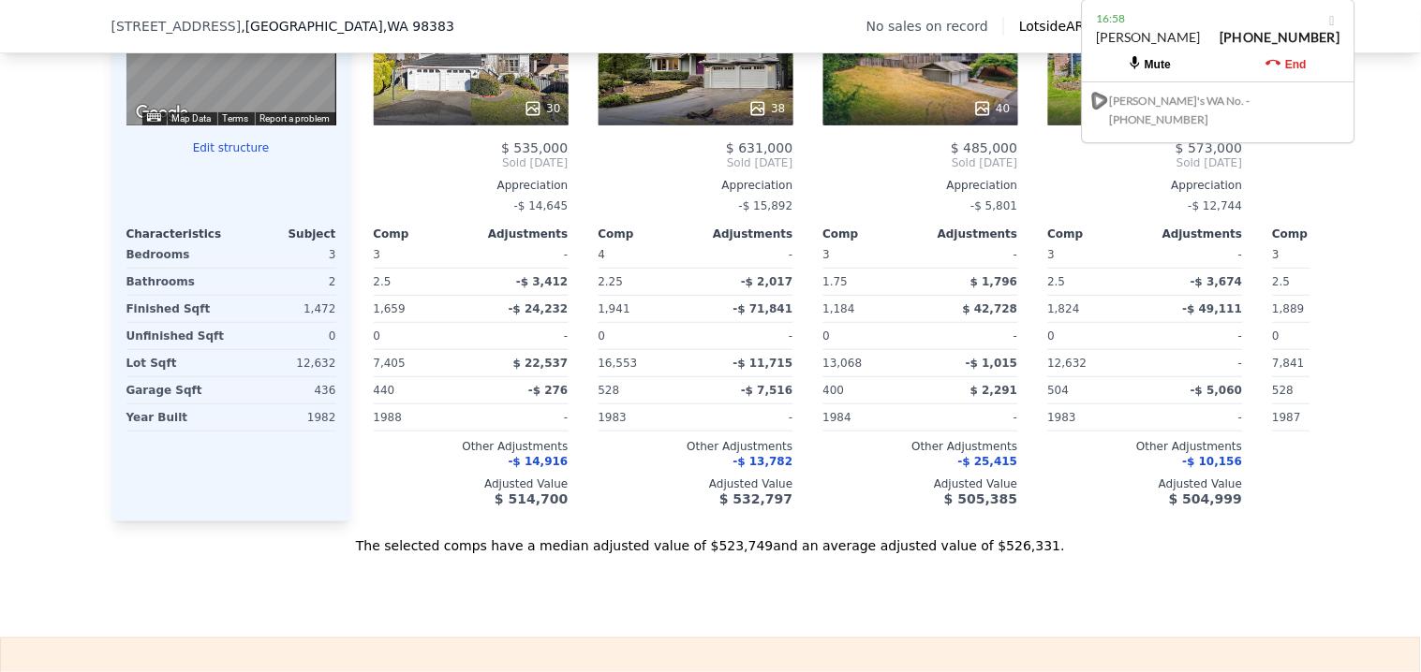
scroll to position [1977, 0]
